Goal: Task Accomplishment & Management: Manage account settings

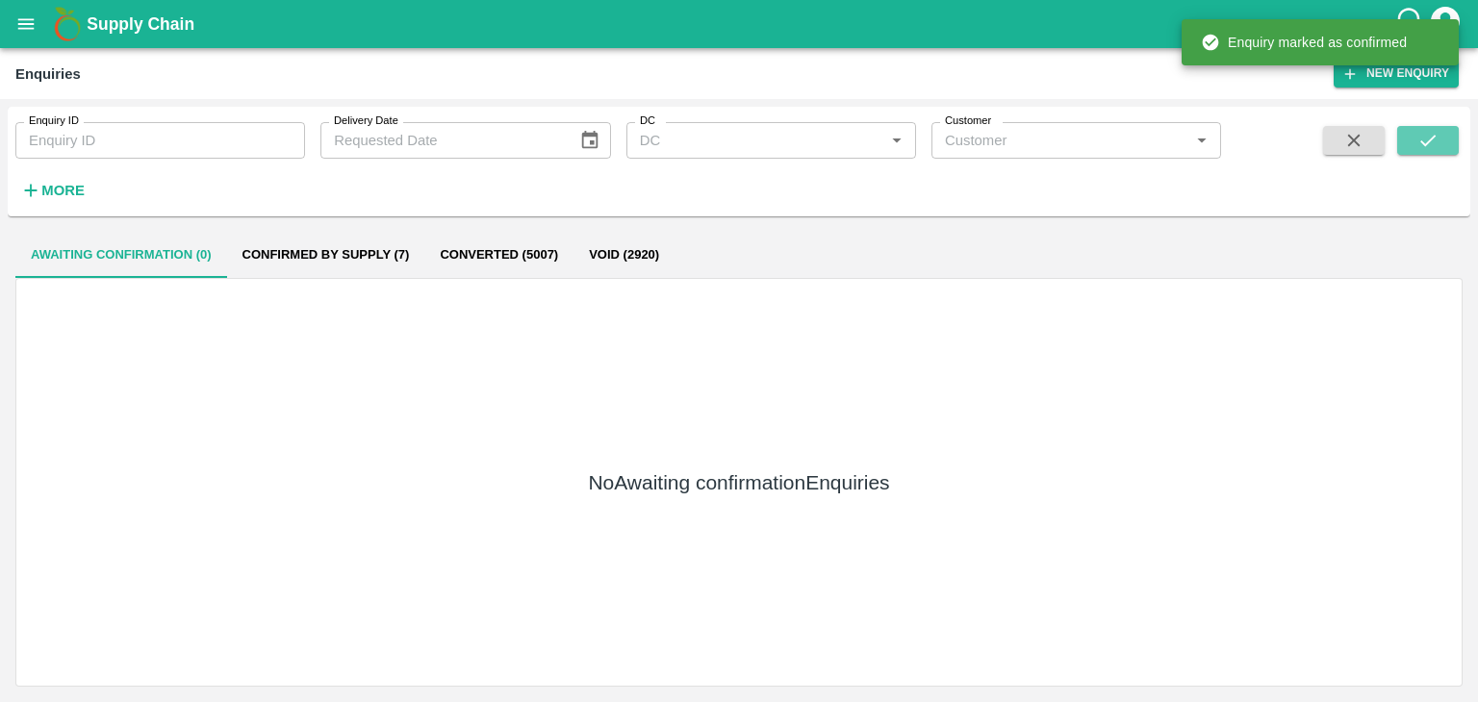
click at [1445, 147] on button "submit" at bounding box center [1428, 140] width 62 height 29
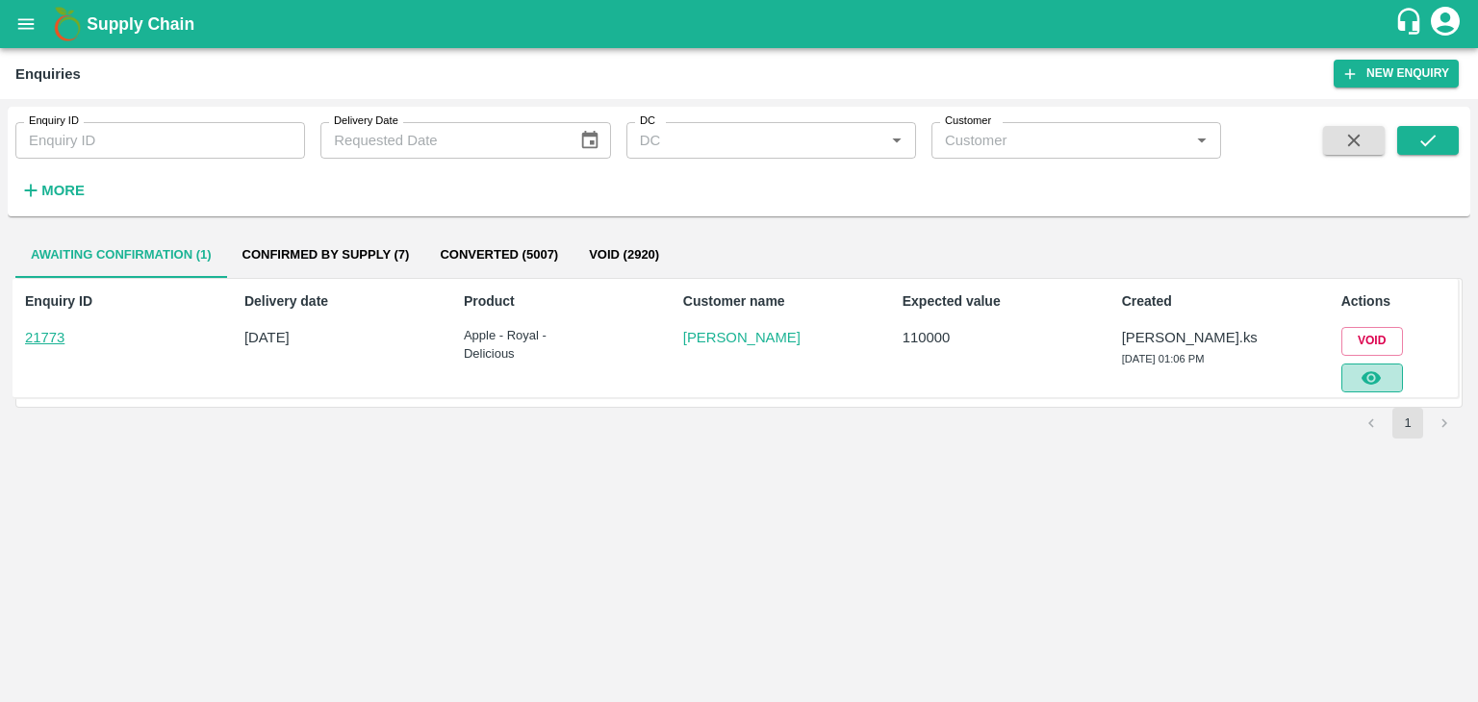
click at [1380, 380] on icon "button" at bounding box center [1371, 378] width 21 height 21
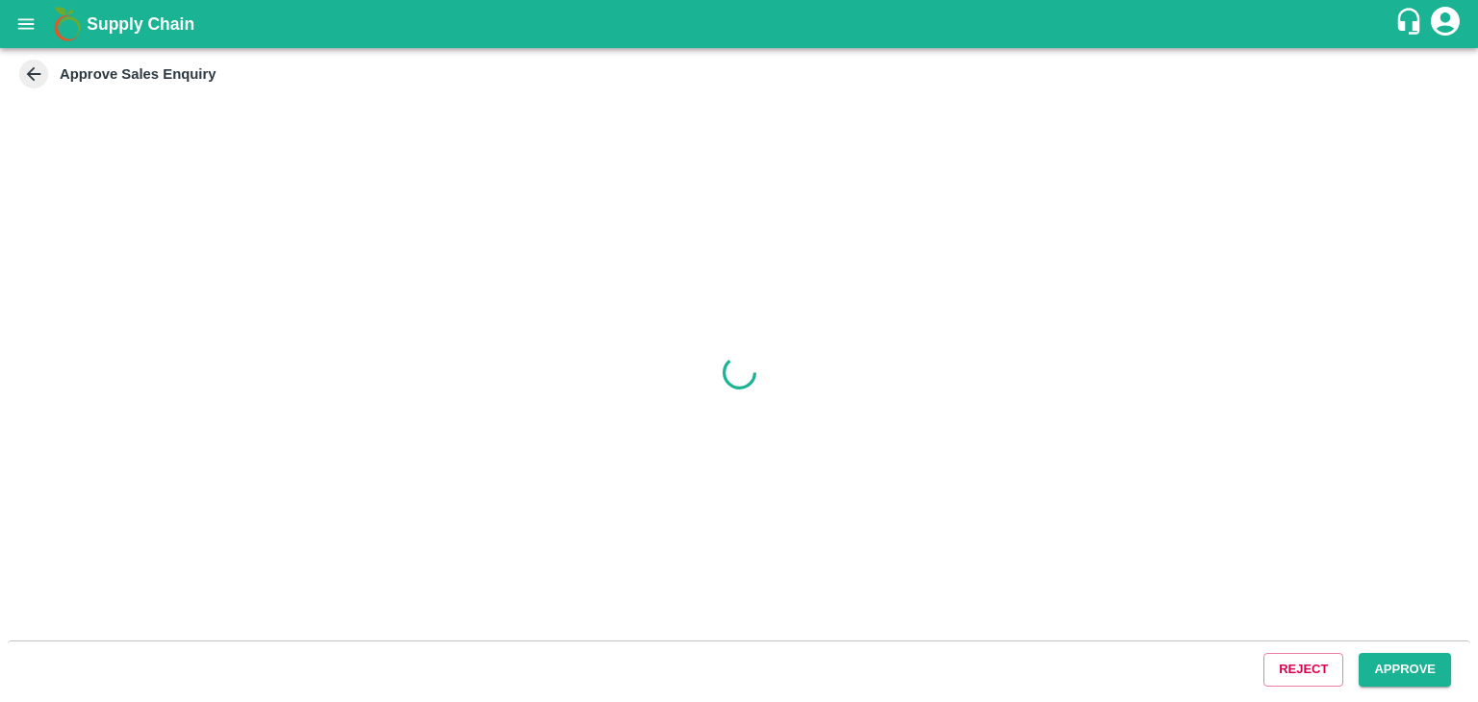
click at [1377, 679] on button "Approve" at bounding box center [1405, 670] width 92 height 34
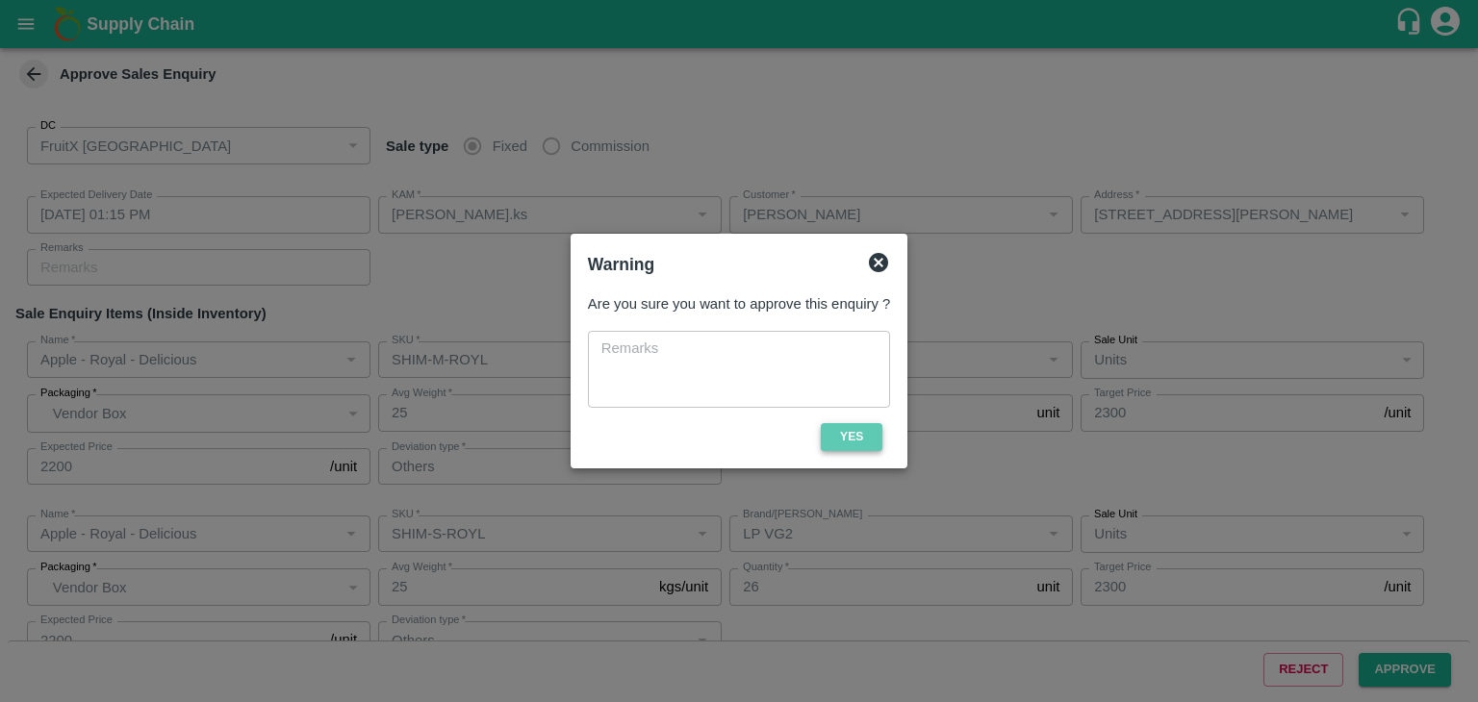
click at [849, 448] on button "Yes" at bounding box center [852, 437] width 62 height 28
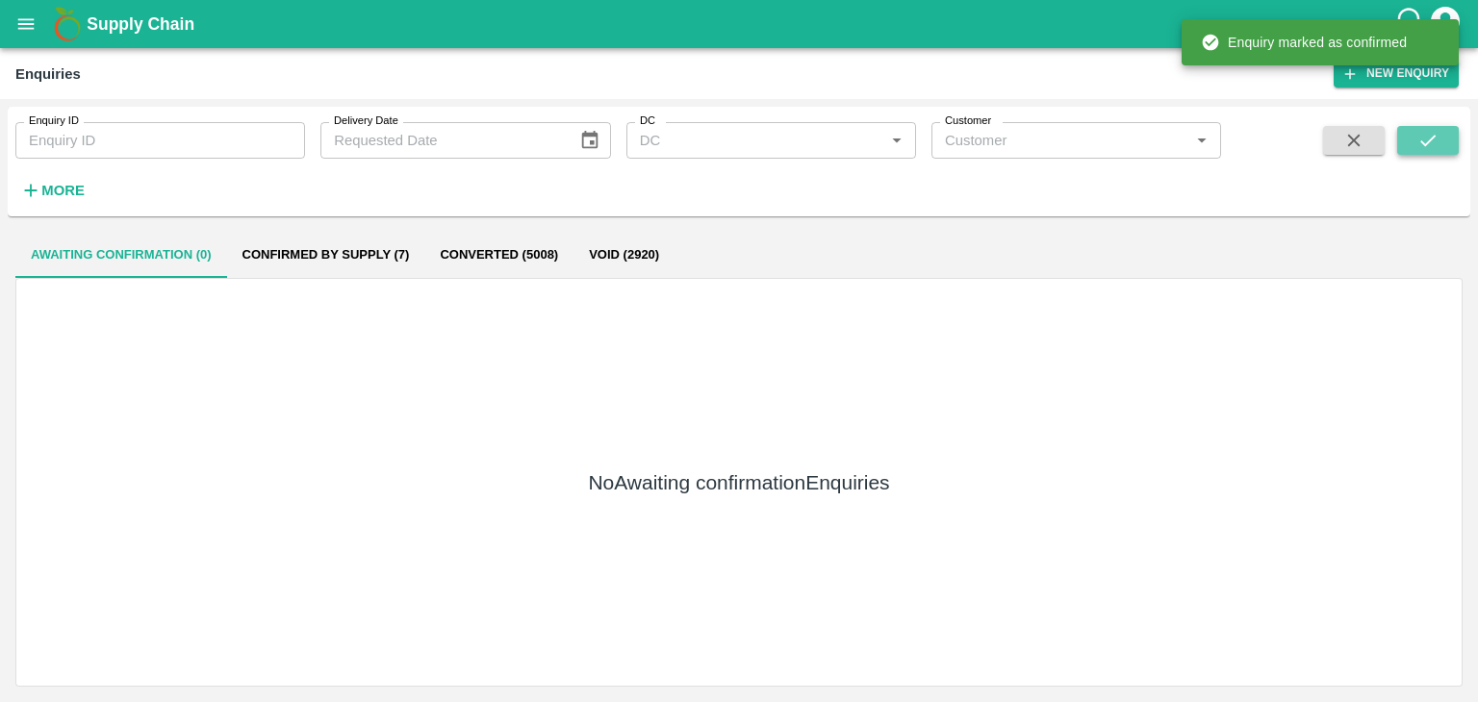
click at [1423, 148] on icon "submit" at bounding box center [1427, 140] width 21 height 21
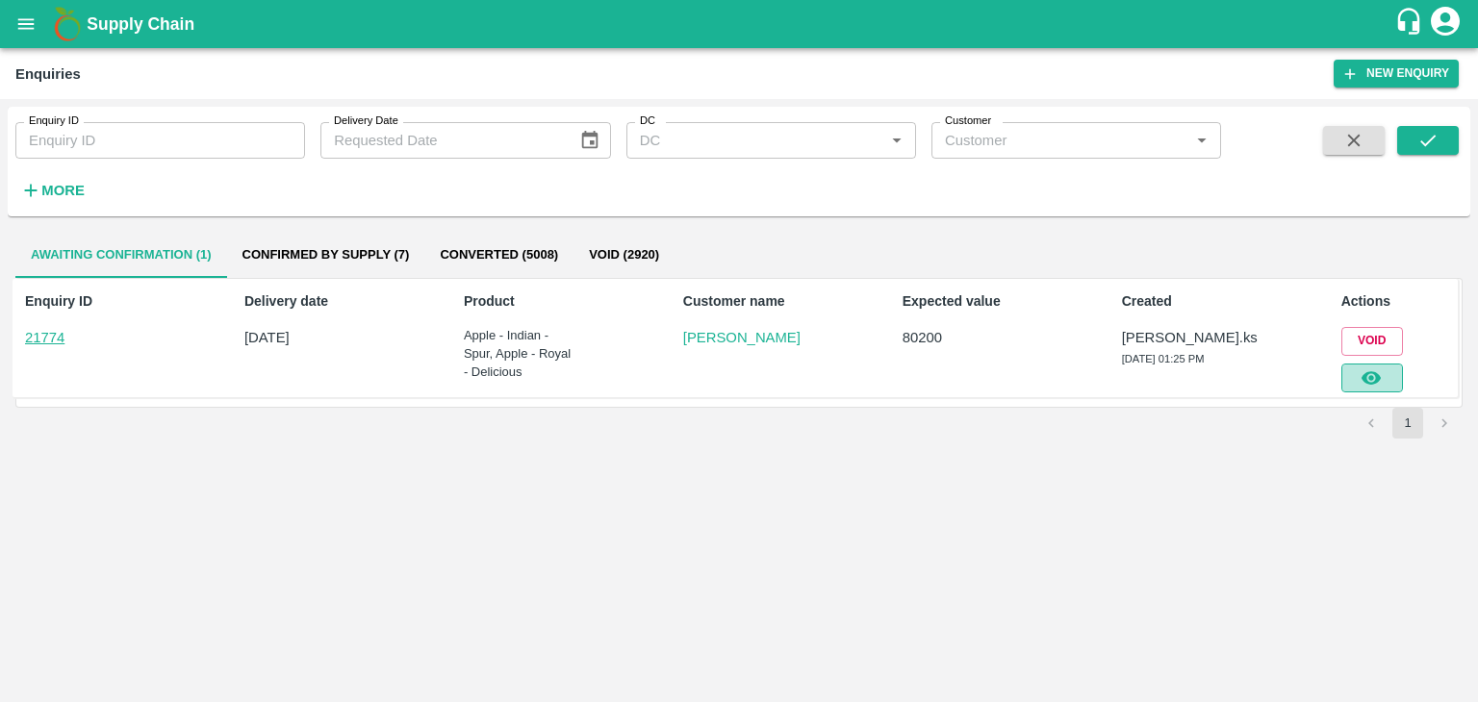
click at [1361, 373] on icon "button" at bounding box center [1371, 378] width 21 height 21
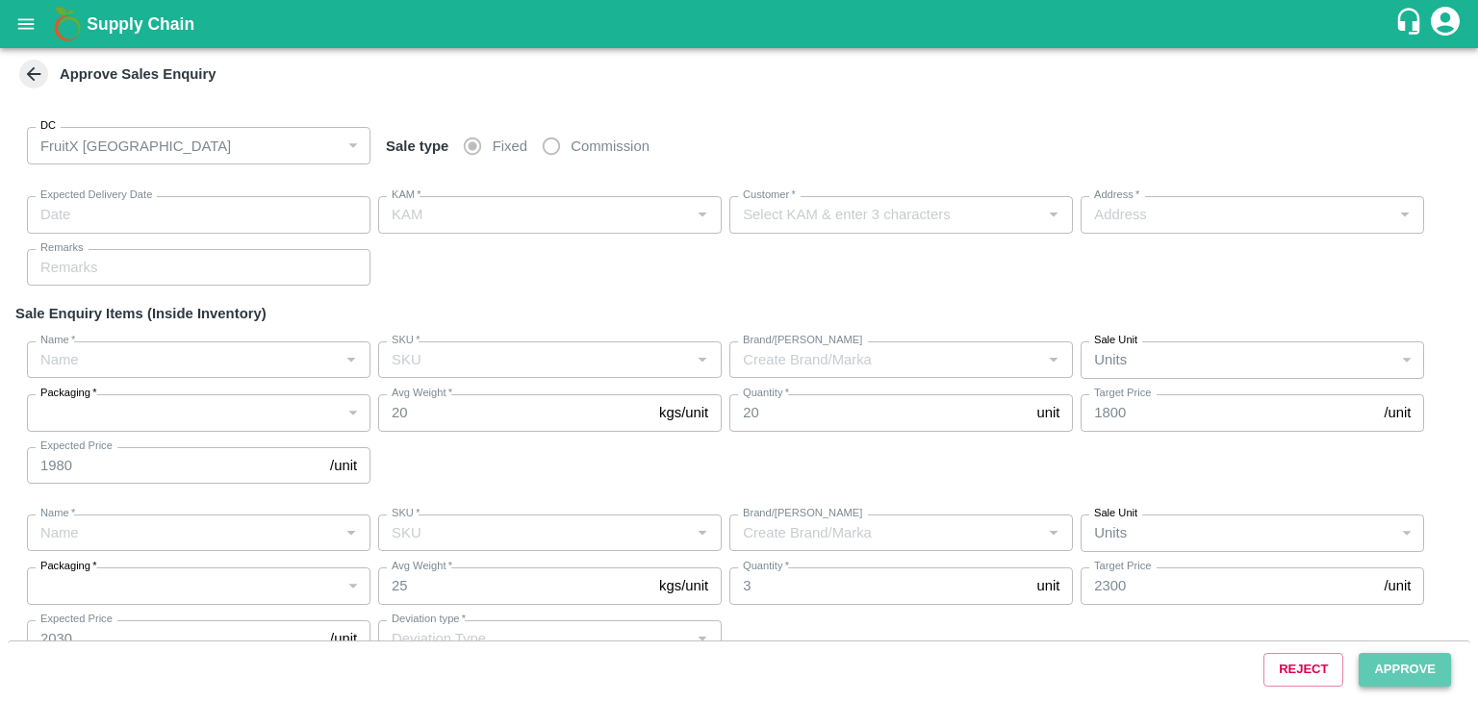
click at [1394, 679] on button "Approve" at bounding box center [1405, 670] width 92 height 34
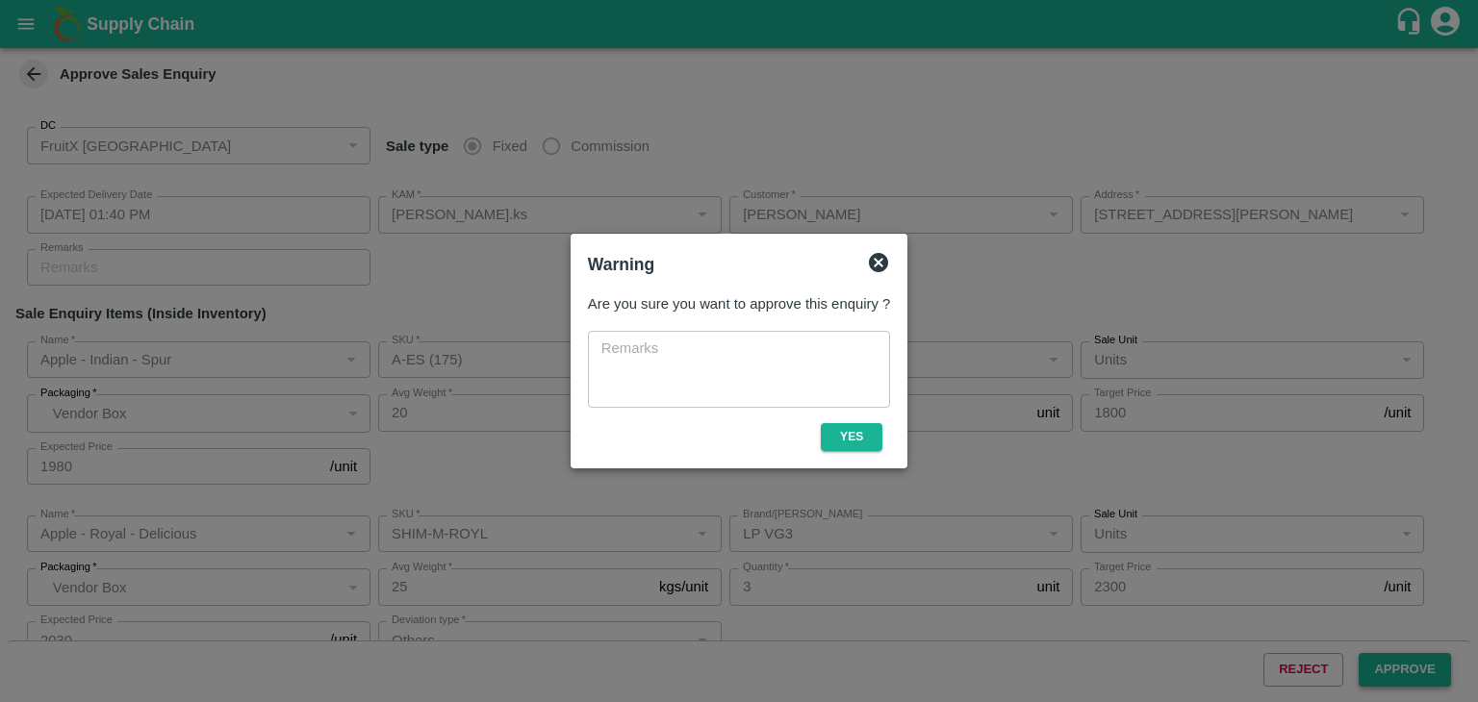
type input "[DATE] 01:40 PM"
type input "[PERSON_NAME].ks"
type input "[PERSON_NAME]"
type input "[STREET_ADDRESS][PERSON_NAME]"
type input "Apple - Indian - Spur"
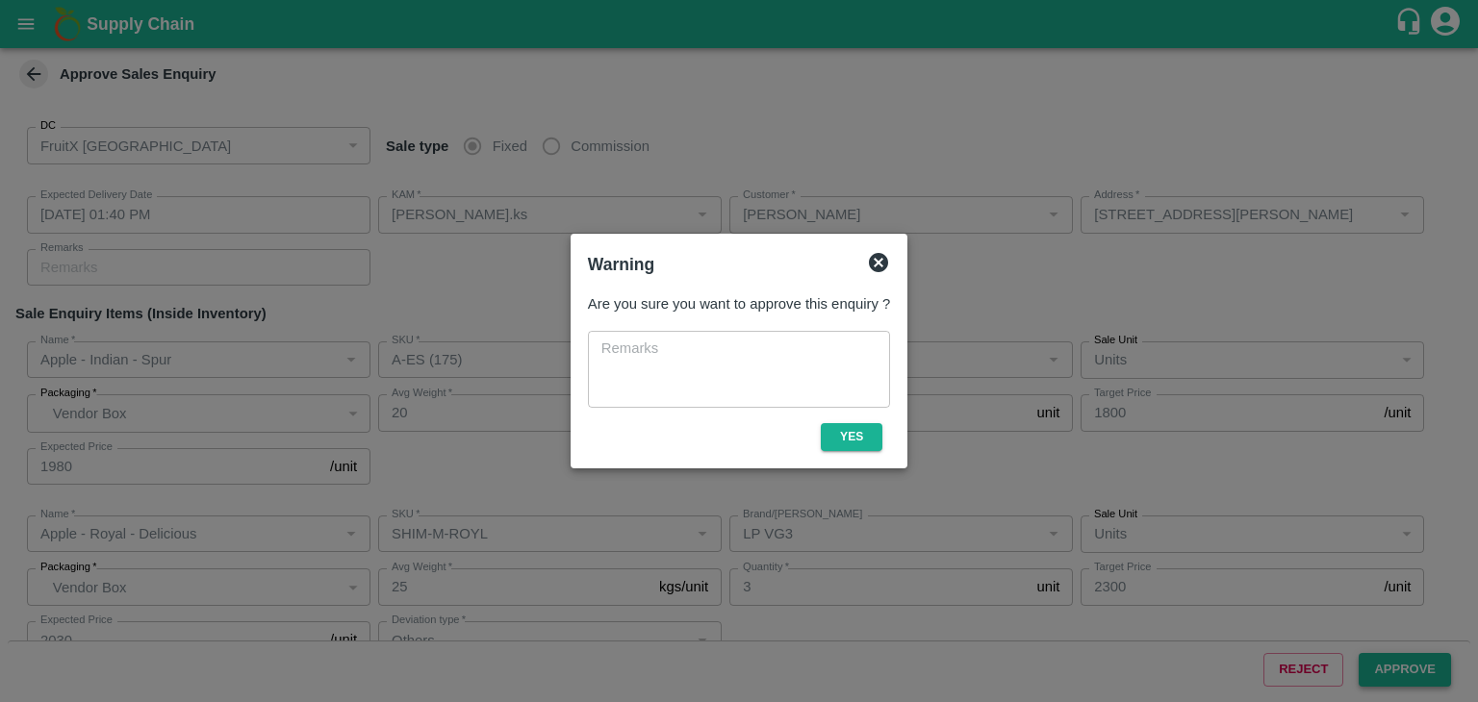
type input "A-ES (175)"
type input "Apple - Royal - Delicious"
type input "SHIM-M-ROYL"
type input "LP VG3"
type input "Others"
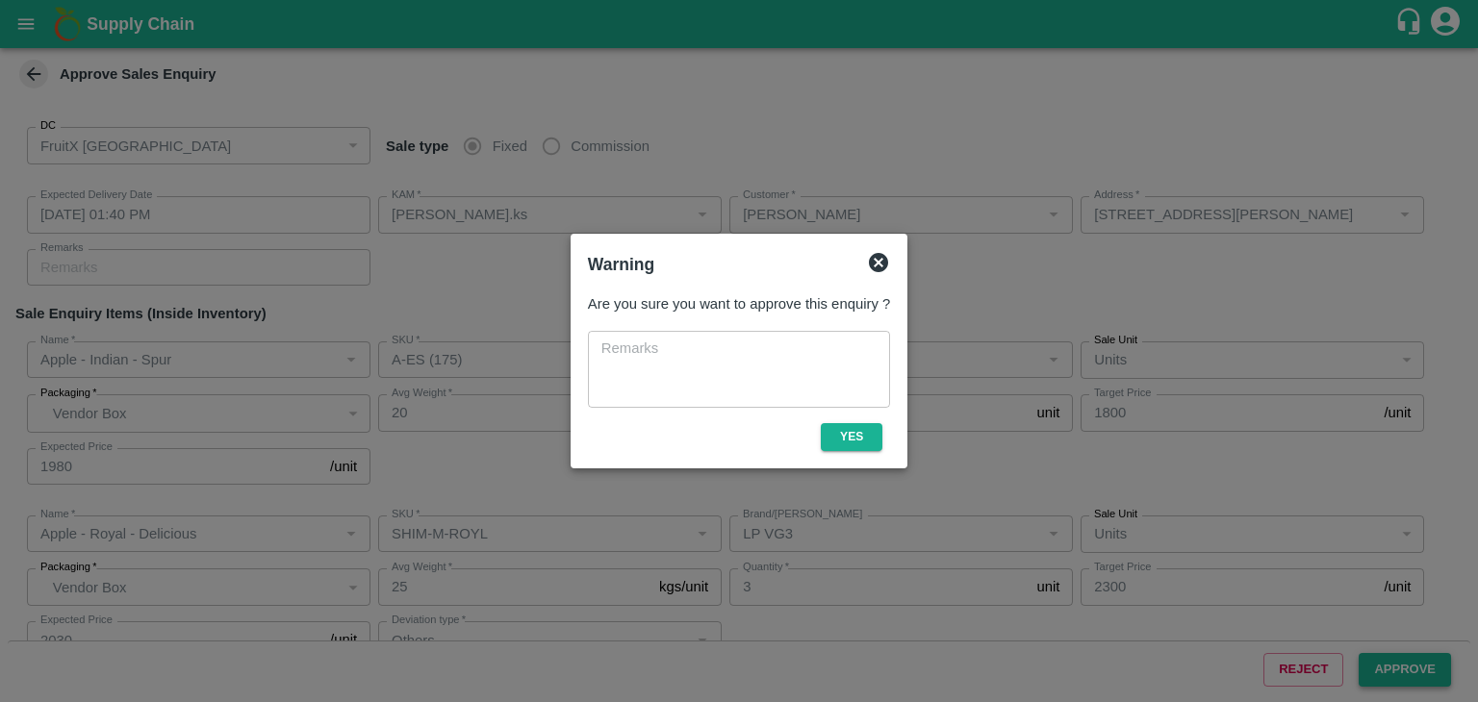
type input "Apple - Royal - Delicious"
type input "SHIM-S-ROYL"
type input "LP VG3"
type input "Others"
click at [876, 436] on button "Yes" at bounding box center [852, 437] width 62 height 28
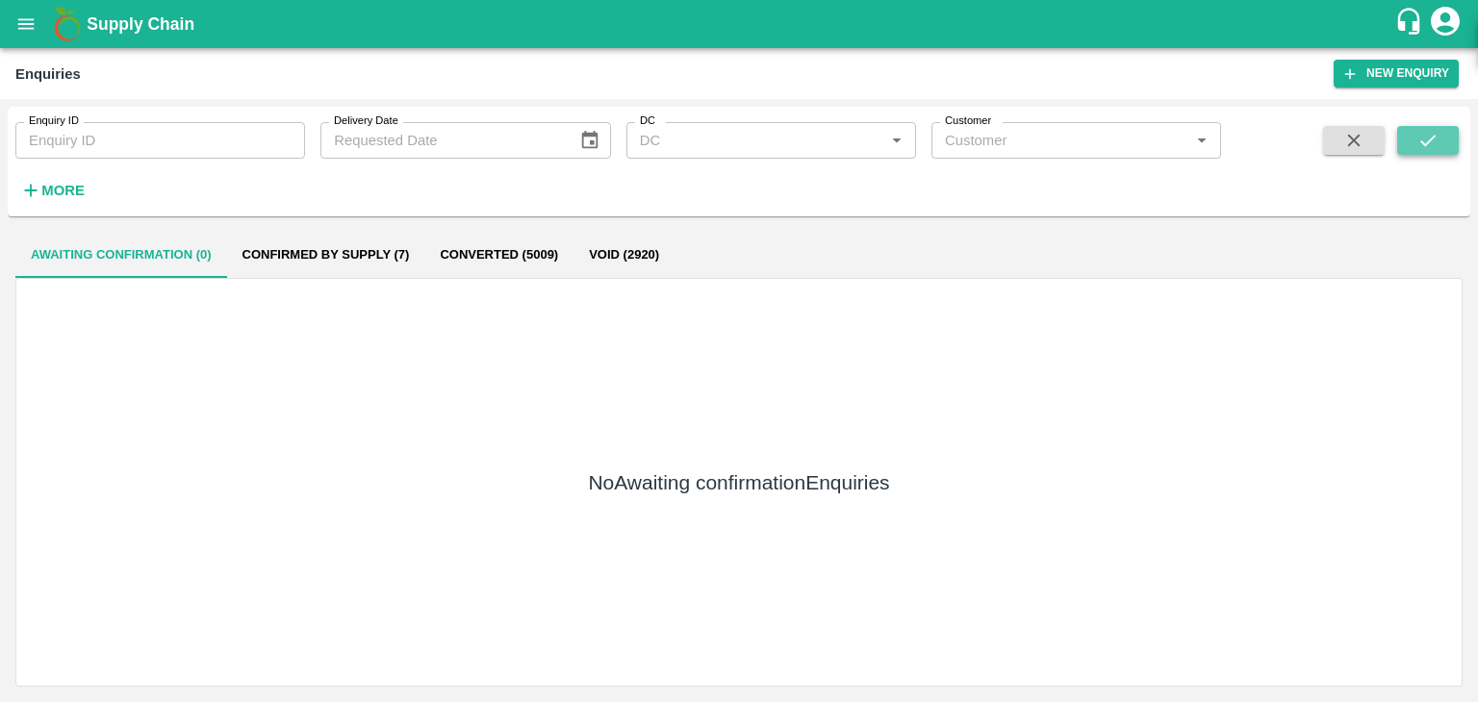
click at [1411, 141] on button "submit" at bounding box center [1428, 140] width 62 height 29
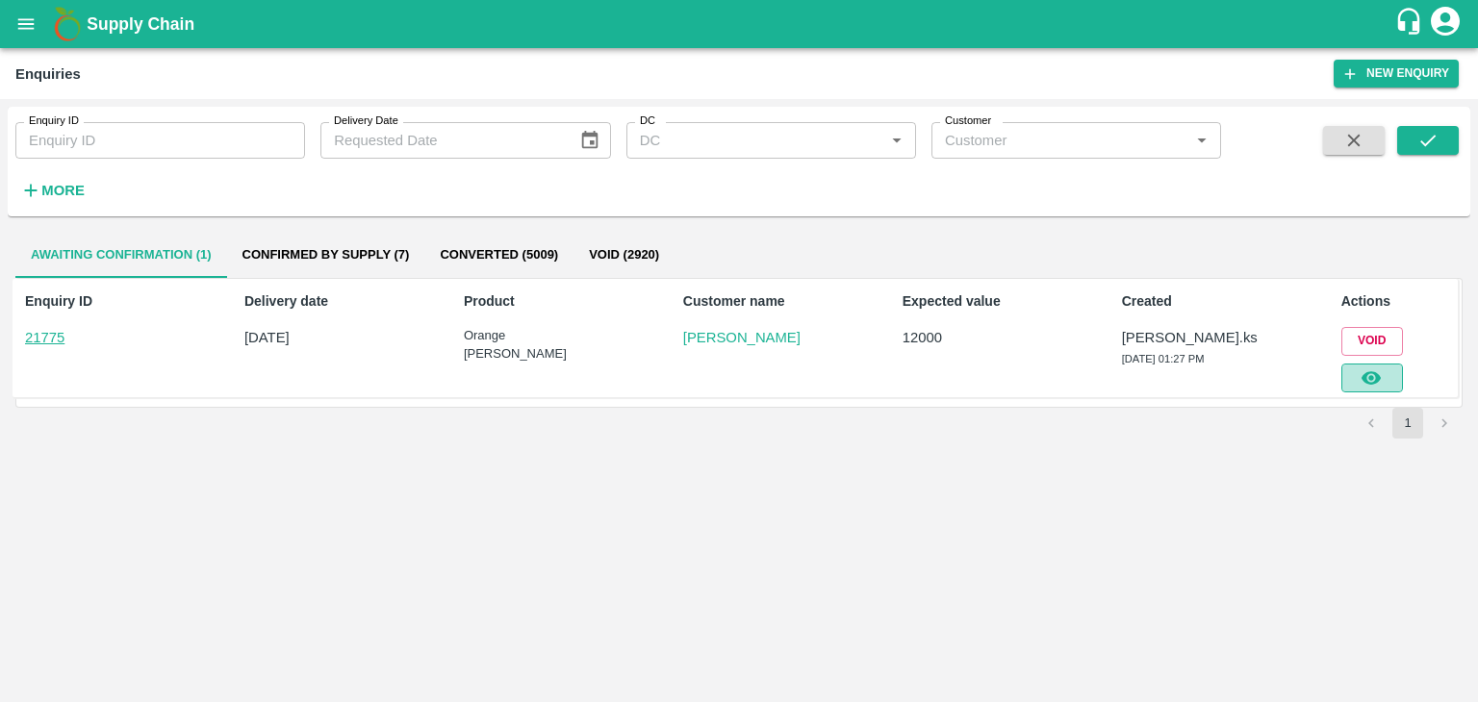
click at [1378, 373] on icon "button" at bounding box center [1371, 377] width 19 height 13
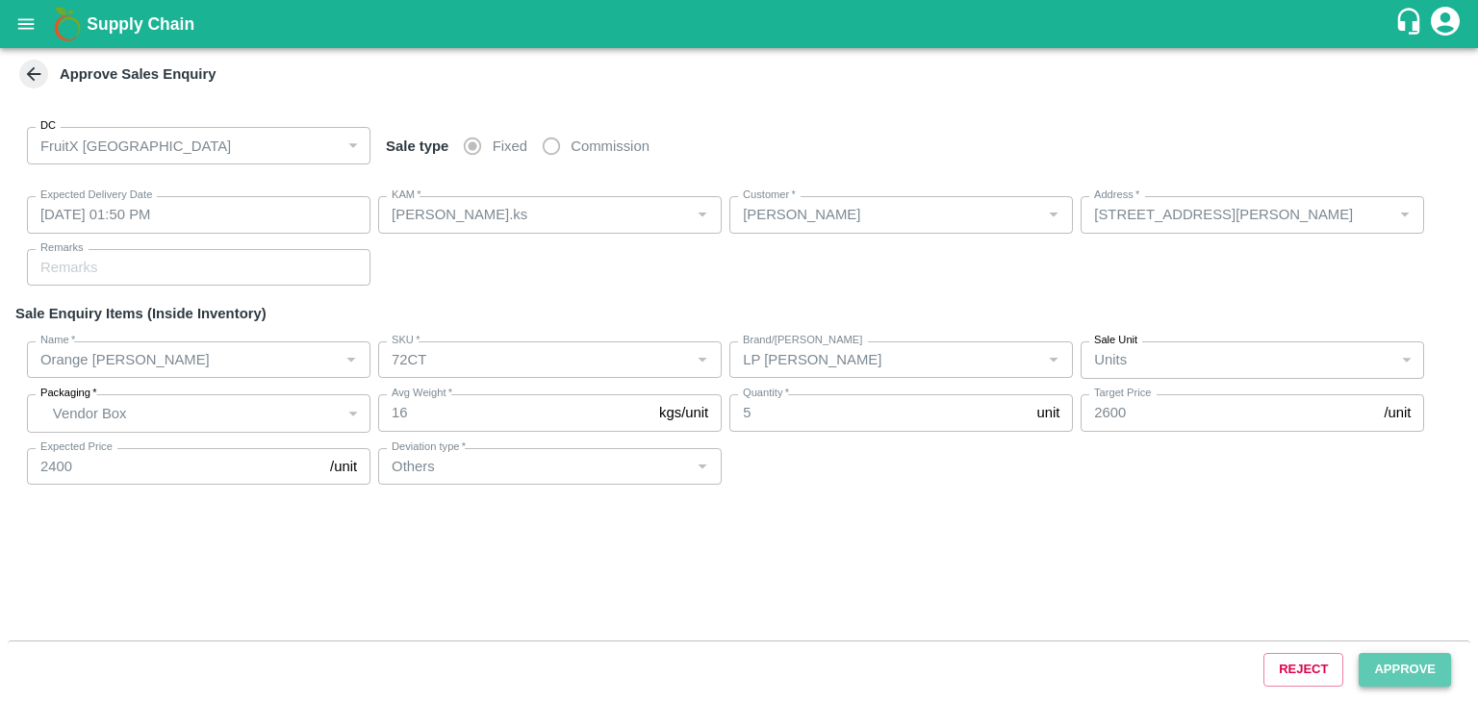
click at [1428, 663] on button "Approve" at bounding box center [1405, 670] width 92 height 34
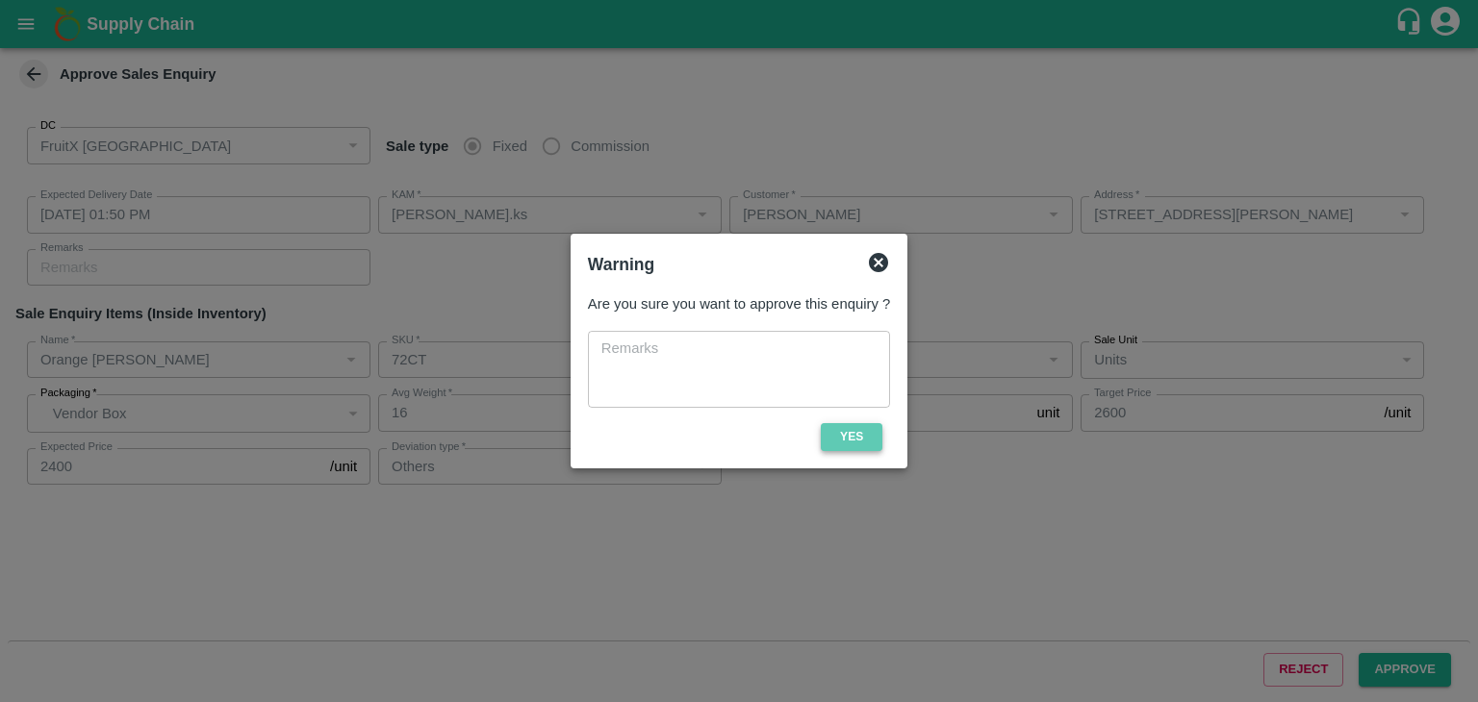
click at [862, 439] on button "Yes" at bounding box center [852, 437] width 62 height 28
